Goal: Entertainment & Leisure: Consume media (video, audio)

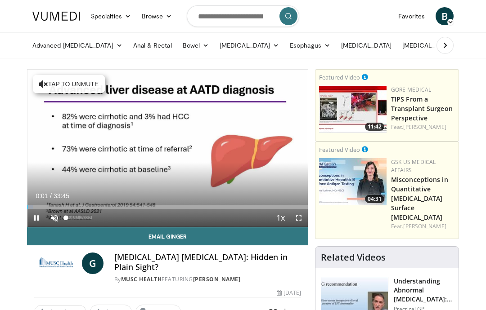
click at [66, 216] on div "Volume Level" at bounding box center [66, 217] width 0 height 3
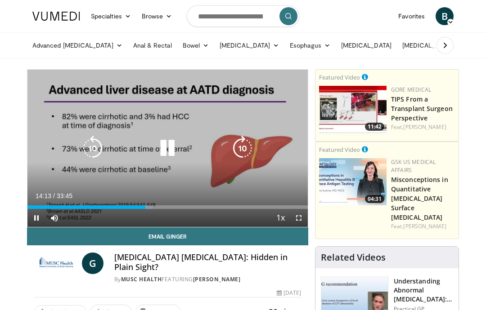
click at [178, 208] on div "Loaded : 44.93%" at bounding box center [167, 208] width 280 height 4
click at [207, 208] on div "Progress Bar" at bounding box center [196, 208] width 39 height 4
click at [236, 206] on div "Progress Bar" at bounding box center [234, 208] width 63 height 4
click at [262, 206] on div "Progress Bar" at bounding box center [251, 208] width 57 height 4
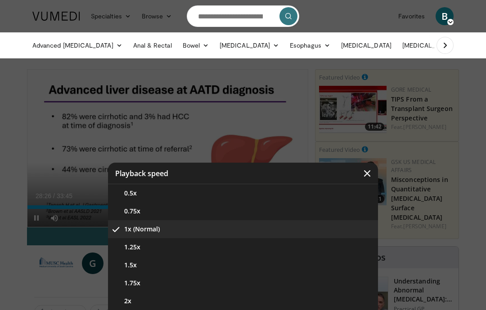
click at [366, 175] on icon "Video Player" at bounding box center [366, 173] width 9 height 9
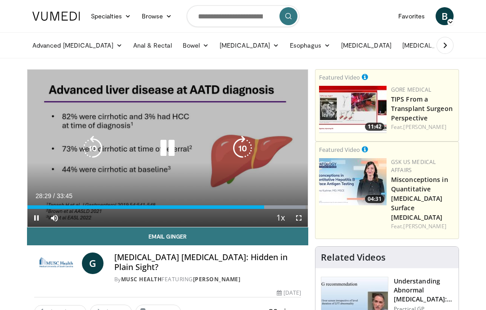
click at [275, 206] on div "Progress Bar" at bounding box center [281, 208] width 49 height 4
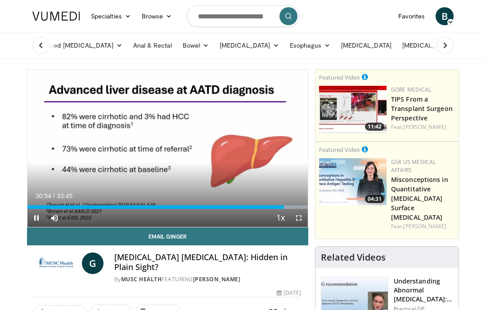
click at [191, 170] on div "10 seconds Tap to unmute" at bounding box center [167, 148] width 280 height 157
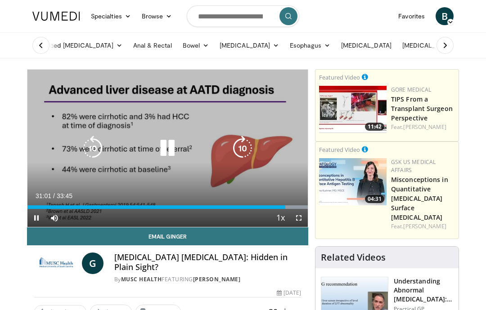
click at [174, 149] on icon "Video Player" at bounding box center [167, 148] width 25 height 25
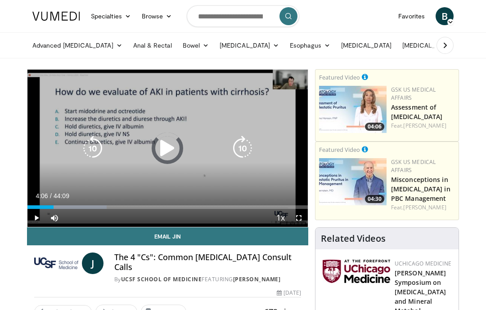
click at [54, 206] on div "Progress Bar" at bounding box center [66, 208] width 79 height 4
click at [49, 208] on div "Loaded : 35.41%" at bounding box center [76, 208] width 99 height 4
click at [170, 147] on icon "Video Player" at bounding box center [167, 148] width 25 height 25
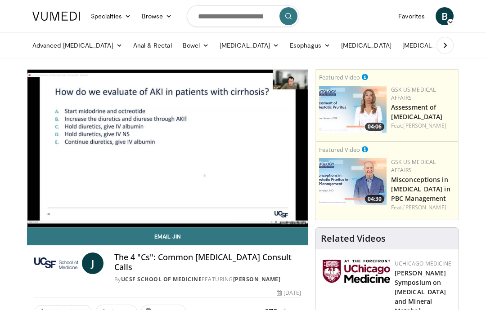
click at [173, 161] on icon "Video Player" at bounding box center [167, 148] width 25 height 25
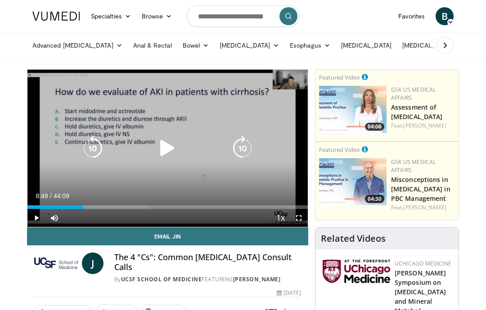
click at [168, 149] on icon "Video Player" at bounding box center [167, 148] width 25 height 25
click at [173, 151] on icon "Video Player" at bounding box center [167, 148] width 25 height 25
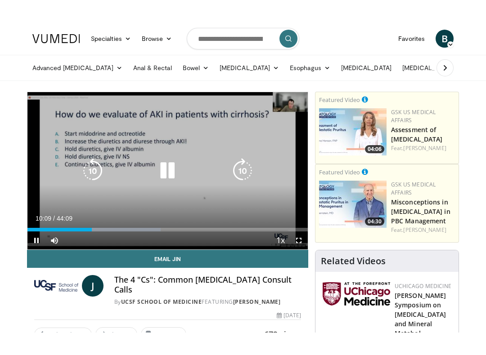
scroll to position [9, 0]
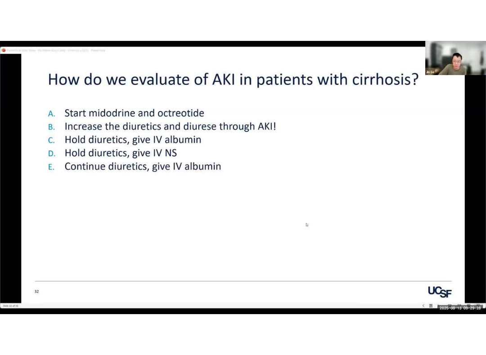
click at [237, 170] on icon "Video Player" at bounding box center [242, 177] width 25 height 25
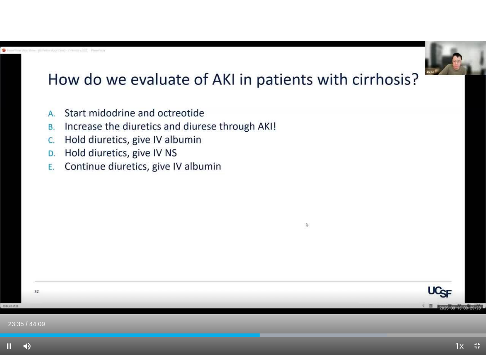
scroll to position [0, 0]
click at [236, 184] on div "10 seconds Tap to unmute" at bounding box center [243, 177] width 486 height 355
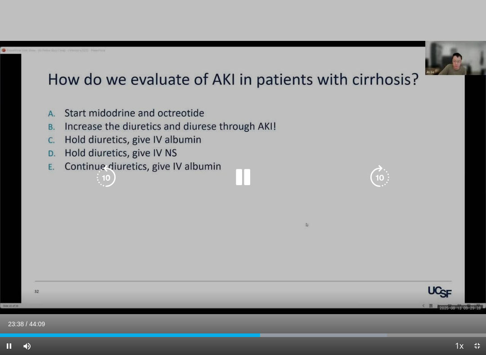
click at [243, 188] on icon "Video Player" at bounding box center [242, 177] width 25 height 25
